Goal: Book appointment/travel/reservation

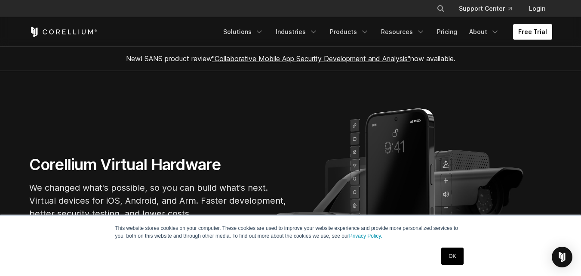
click at [531, 38] on link "Free Trial" at bounding box center [532, 31] width 39 height 15
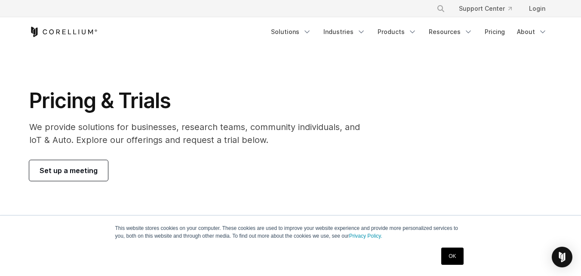
click at [74, 164] on link "Set up a meeting" at bounding box center [68, 170] width 79 height 21
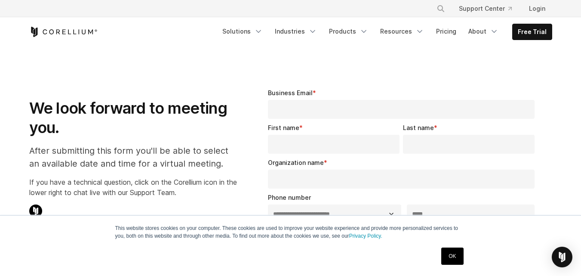
select select "**"
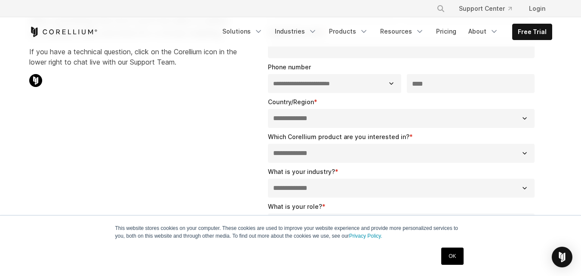
scroll to position [100, 0]
